Goal: Information Seeking & Learning: Learn about a topic

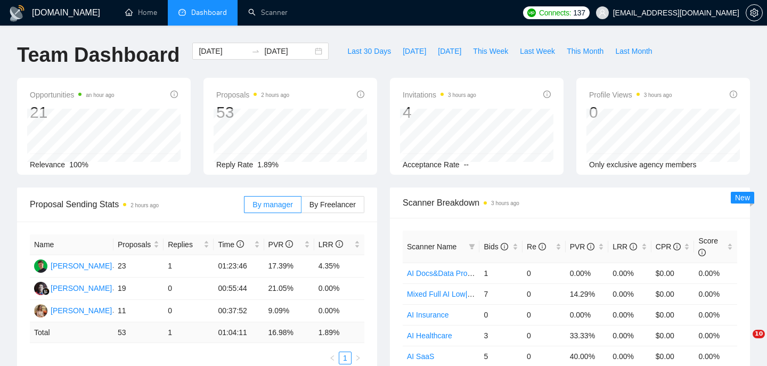
scroll to position [389, 0]
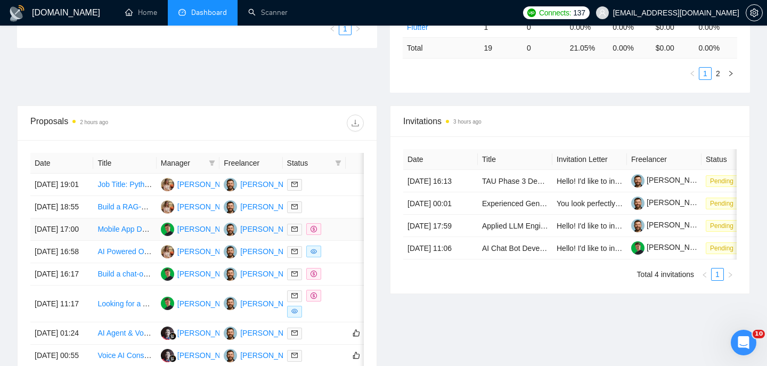
scroll to position [595, 0]
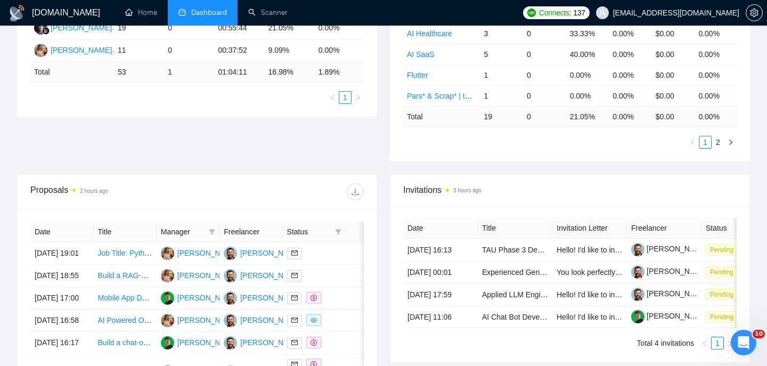
scroll to position [259, 0]
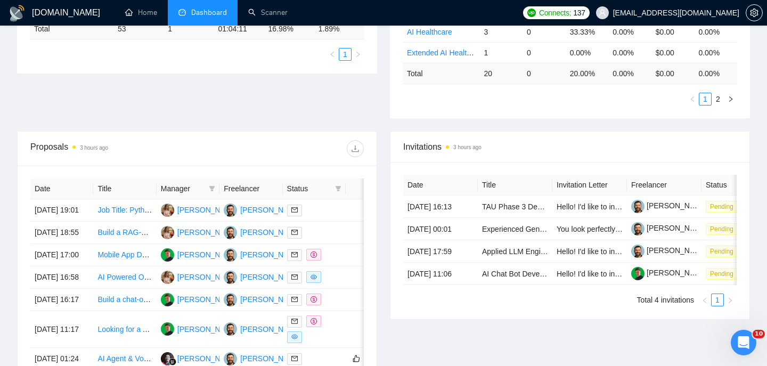
scroll to position [313, 0]
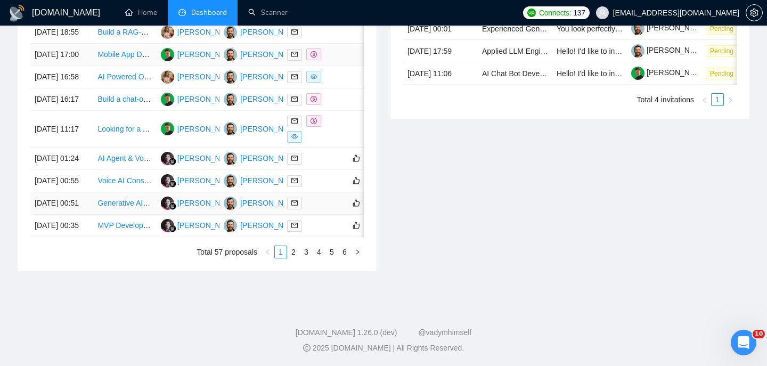
scroll to position [559, 0]
click at [296, 257] on link "2" at bounding box center [294, 252] width 12 height 12
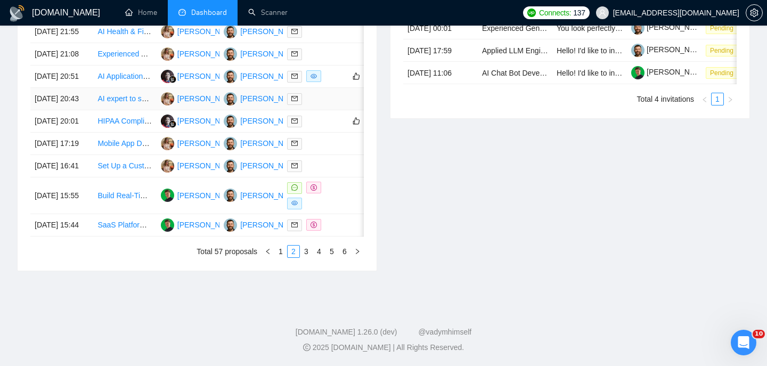
scroll to position [518, 0]
click at [284, 257] on link "1" at bounding box center [281, 252] width 12 height 12
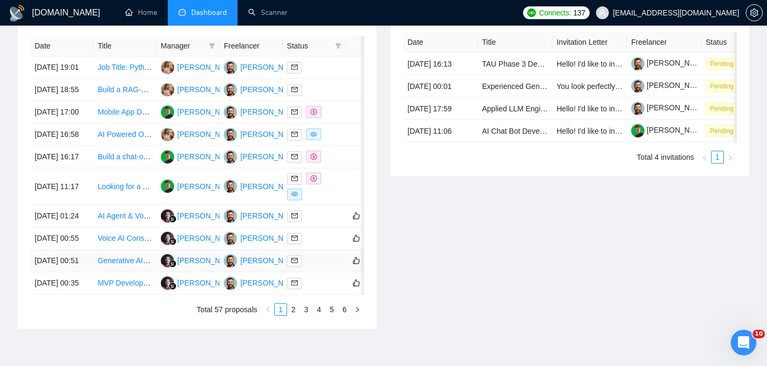
scroll to position [445, 0]
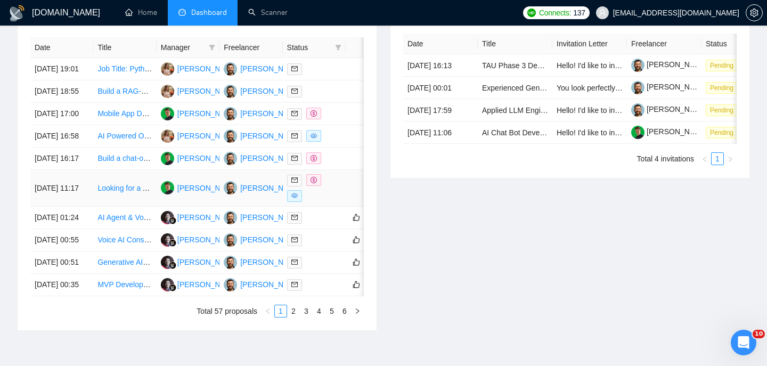
click at [64, 207] on td "[DATE] 11:17" at bounding box center [61, 188] width 63 height 37
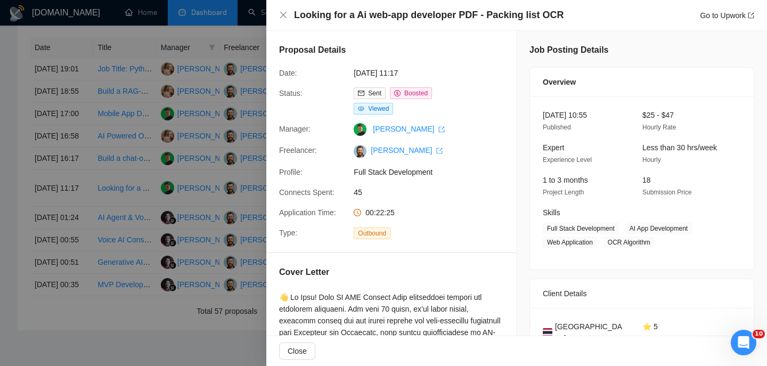
click at [351, 15] on h4 "Looking for a Ai web-app developer PDF - Packing list OCR" at bounding box center [429, 15] width 270 height 13
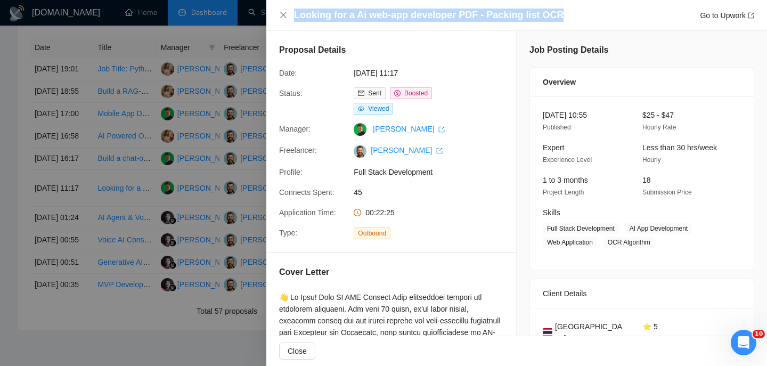
click at [351, 15] on h4 "Looking for a Ai web-app developer PDF - Packing list OCR" at bounding box center [429, 15] width 270 height 13
copy h4 "Looking for a Ai web-app developer PDF - Packing list OCR"
click at [286, 17] on icon "close" at bounding box center [283, 15] width 9 height 9
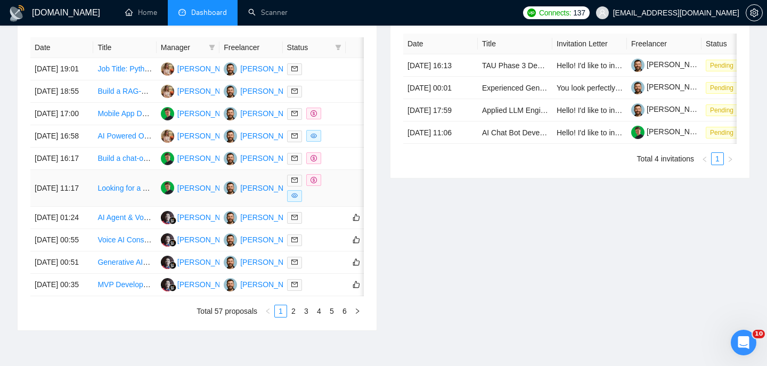
click at [108, 192] on link "Looking for a Ai web-app developer PDF - Packing list OCR" at bounding box center [195, 188] width 197 height 9
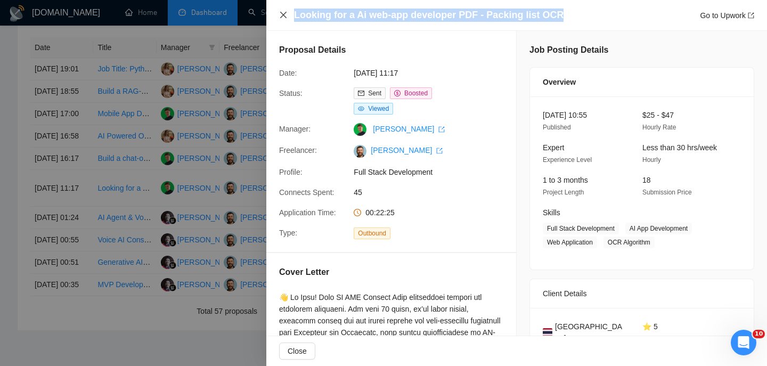
click at [283, 14] on icon "close" at bounding box center [283, 15] width 6 height 6
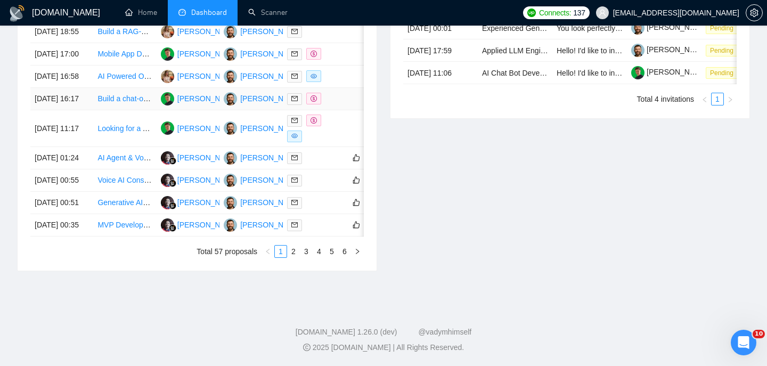
scroll to position [547, 0]
click at [292, 257] on link "2" at bounding box center [294, 252] width 12 height 12
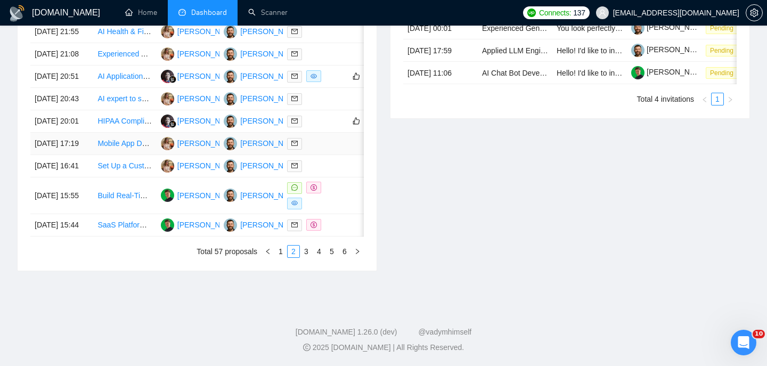
scroll to position [574, 0]
click at [307, 257] on link "3" at bounding box center [306, 252] width 12 height 12
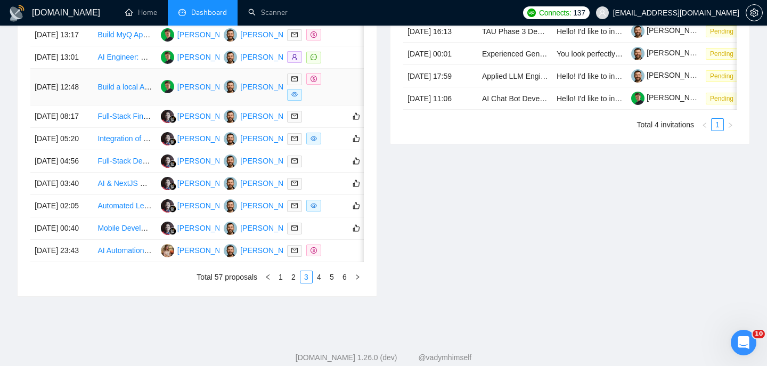
scroll to position [595, 0]
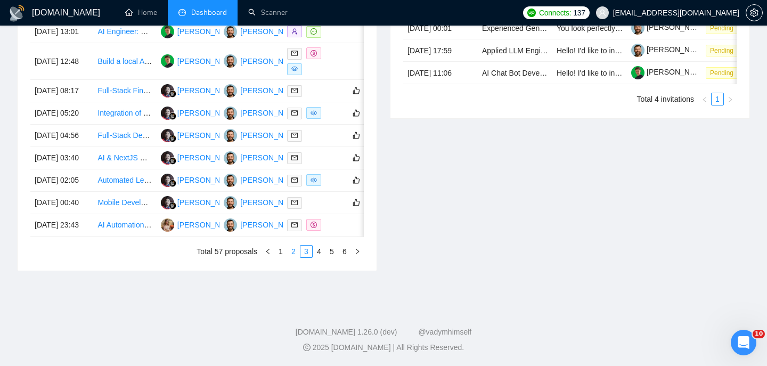
click at [294, 254] on link "2" at bounding box center [294, 252] width 12 height 12
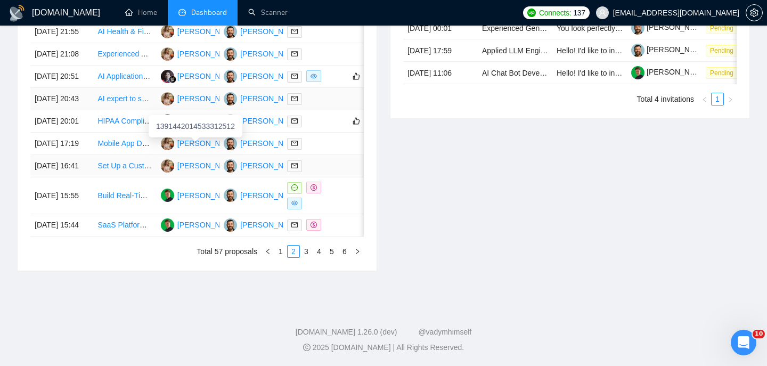
scroll to position [539, 0]
click at [305, 257] on link "3" at bounding box center [306, 252] width 12 height 12
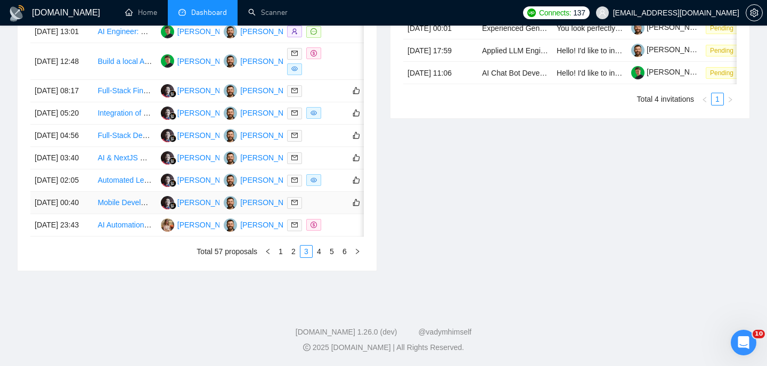
scroll to position [510, 0]
click at [321, 257] on link "4" at bounding box center [319, 252] width 12 height 12
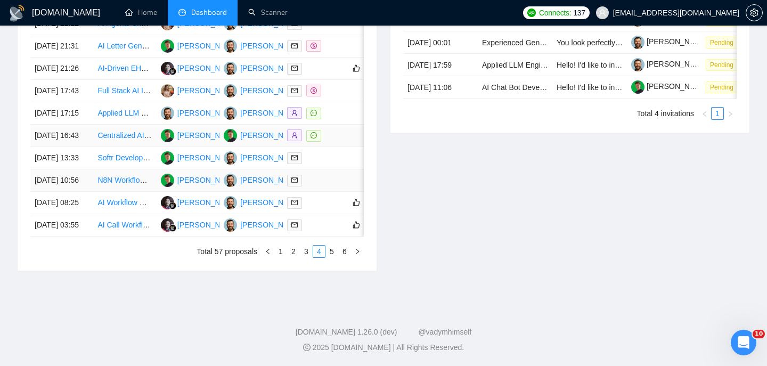
scroll to position [543, 0]
click at [334, 257] on link "5" at bounding box center [332, 252] width 12 height 12
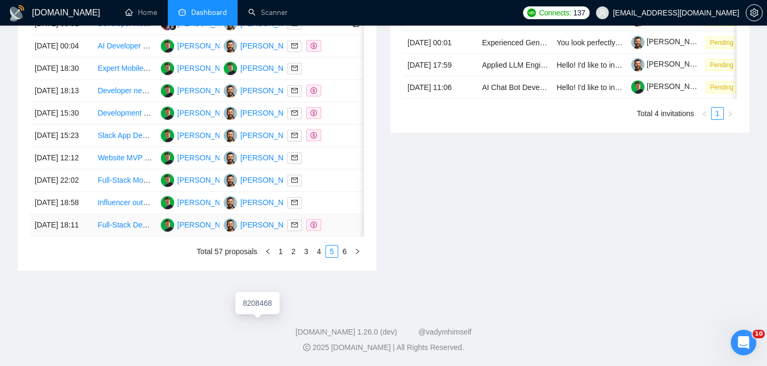
scroll to position [506, 0]
click at [283, 257] on link "1" at bounding box center [281, 252] width 12 height 12
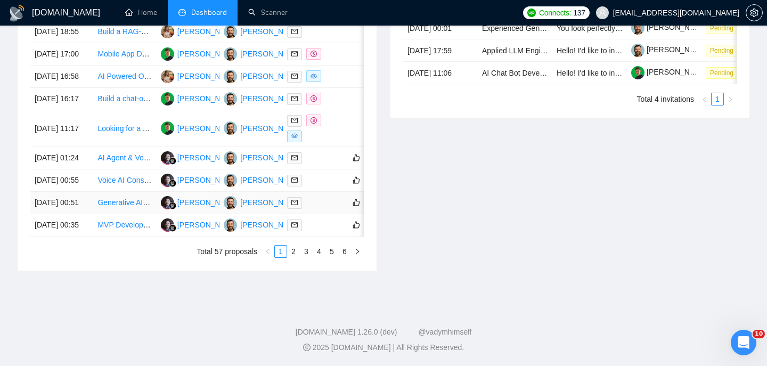
scroll to position [536, 0]
click at [296, 257] on link "2" at bounding box center [294, 252] width 12 height 12
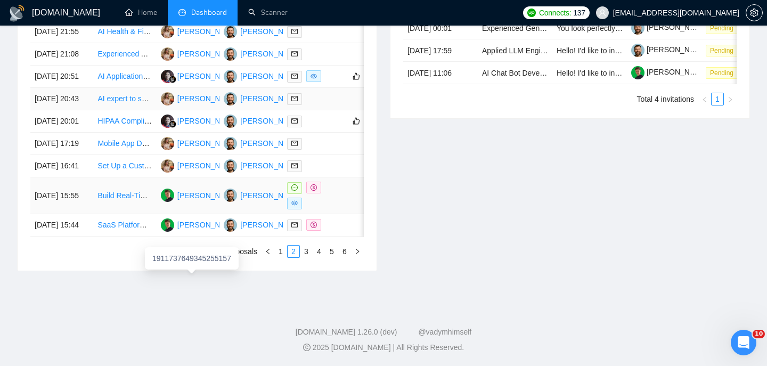
scroll to position [519, 0]
click at [283, 257] on link "1" at bounding box center [281, 252] width 12 height 12
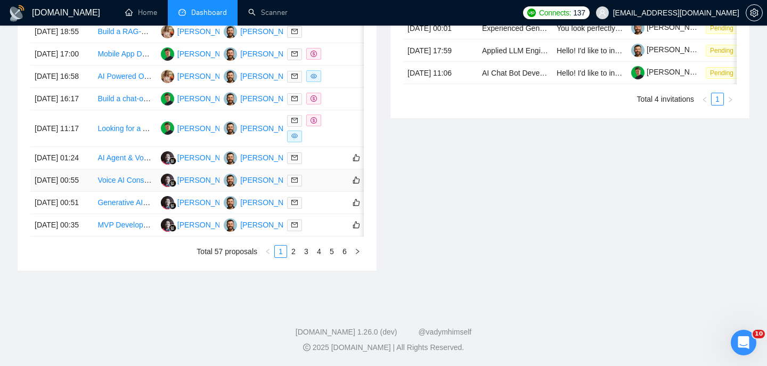
scroll to position [504, 0]
click at [105, 148] on td "Looking for a Ai web-app developer PDF - Packing list OCR" at bounding box center [124, 129] width 63 height 37
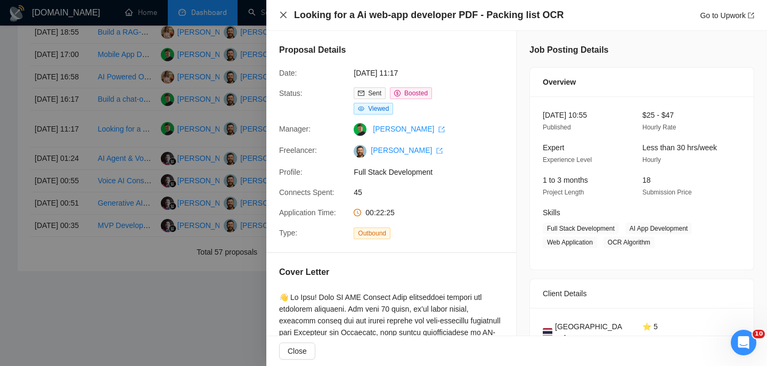
click at [285, 16] on icon "close" at bounding box center [283, 15] width 6 height 6
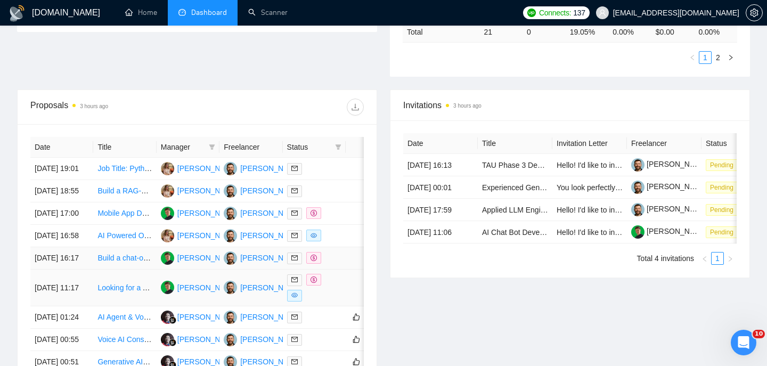
scroll to position [336, 0]
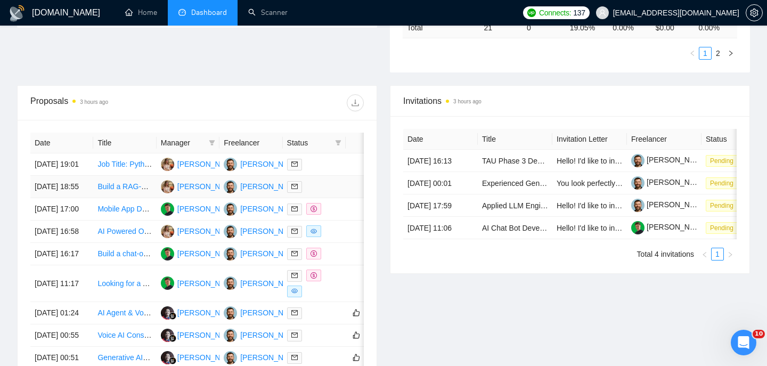
scroll to position [350, 0]
